Goal: Task Accomplishment & Management: Use online tool/utility

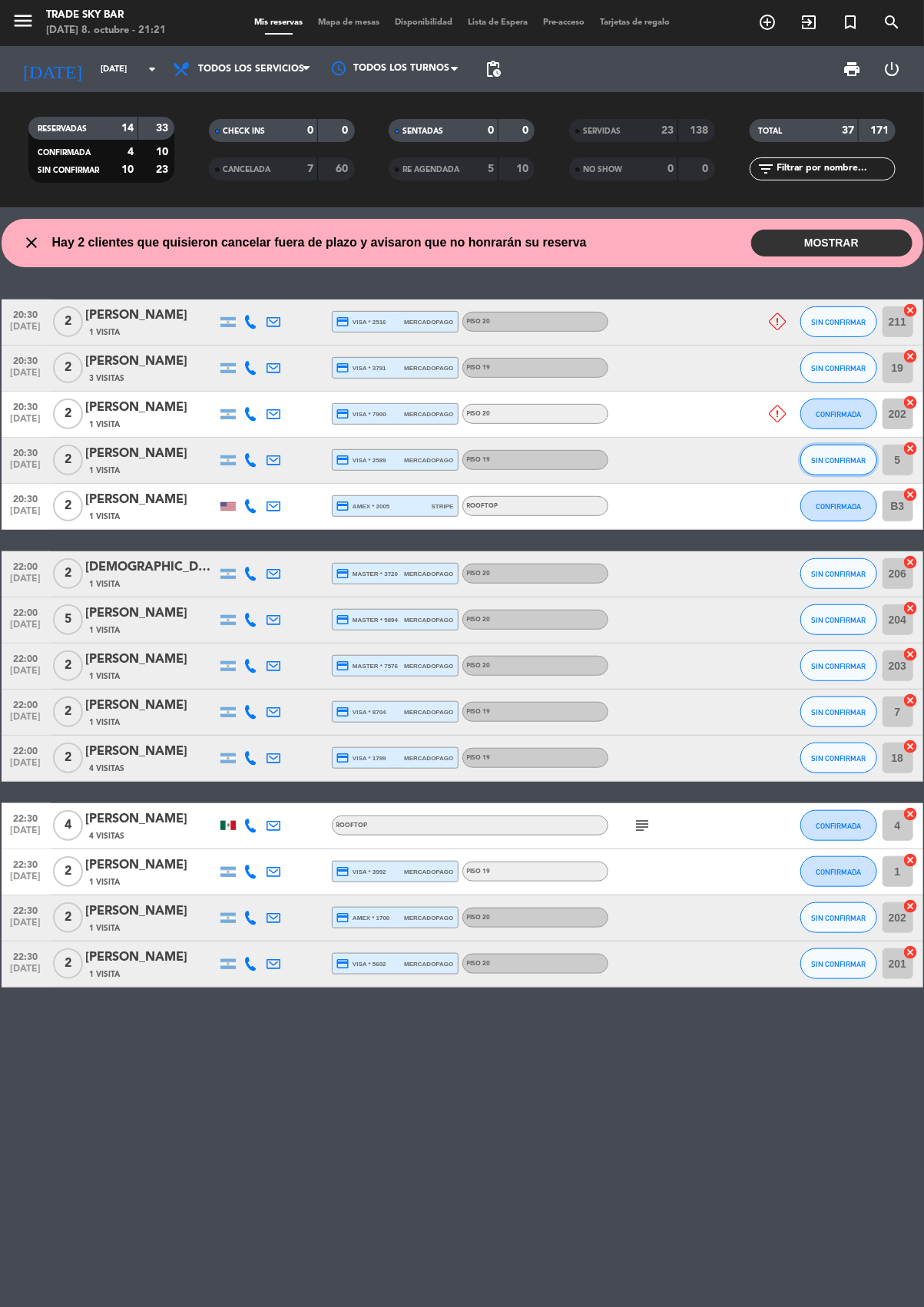
click at [860, 462] on button "SIN CONFIRMAR" at bounding box center [839, 459] width 77 height 31
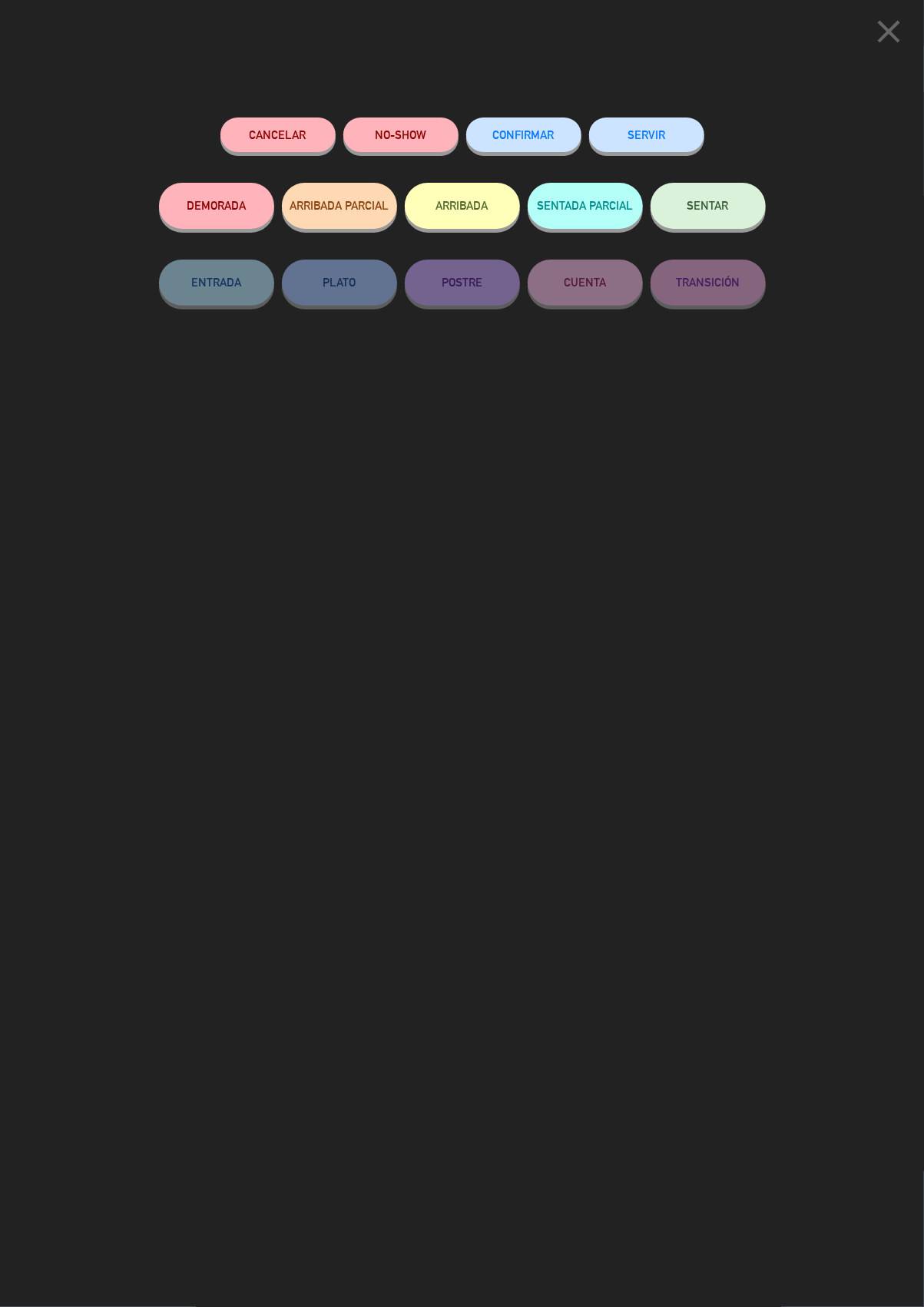
click at [646, 129] on button "SERVIR" at bounding box center [646, 135] width 115 height 35
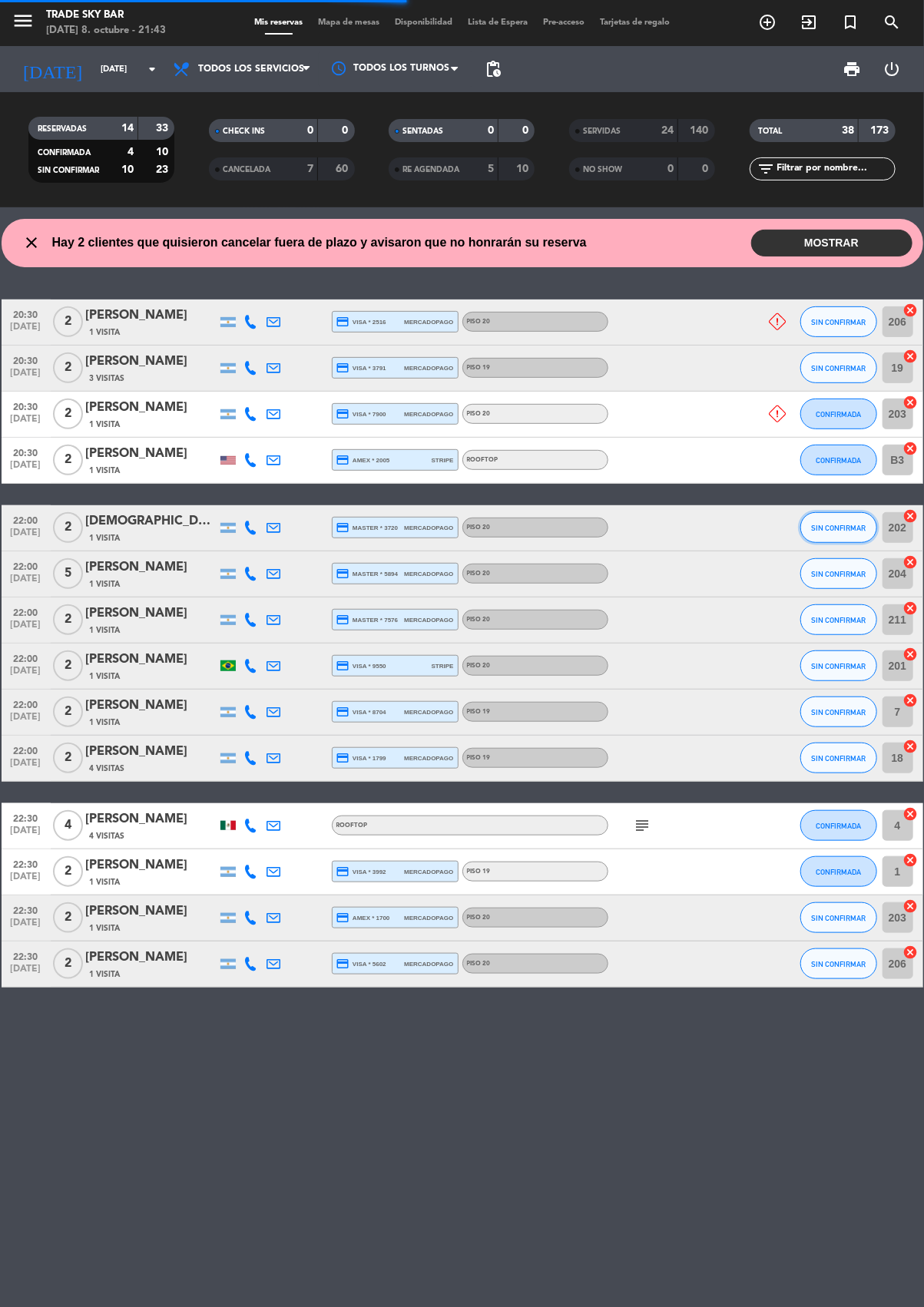
click at [850, 527] on span "SIN CONFIRMAR" at bounding box center [839, 527] width 55 height 8
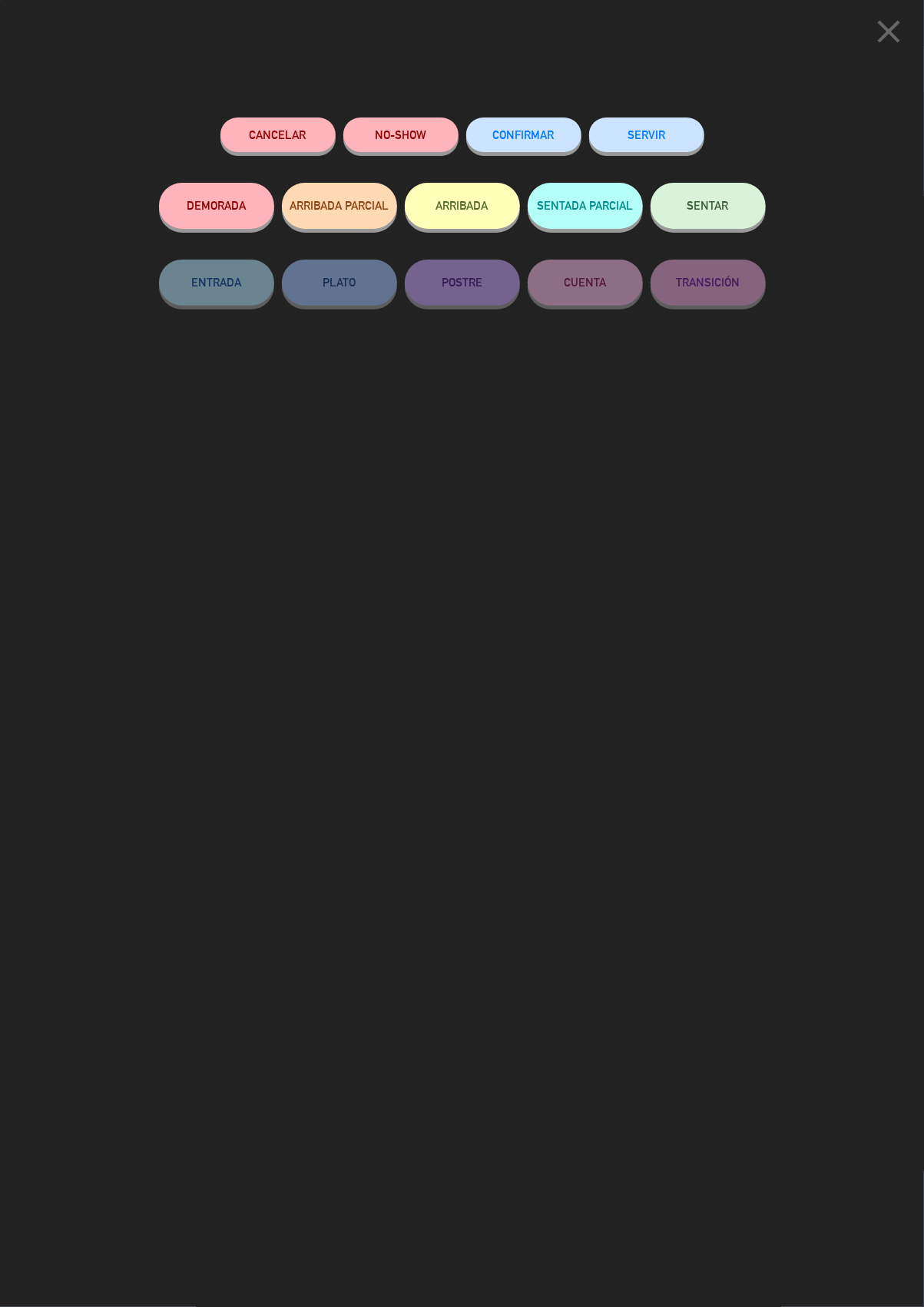
click at [658, 127] on button "SERVIR" at bounding box center [646, 135] width 115 height 35
